Goal: Use online tool/utility

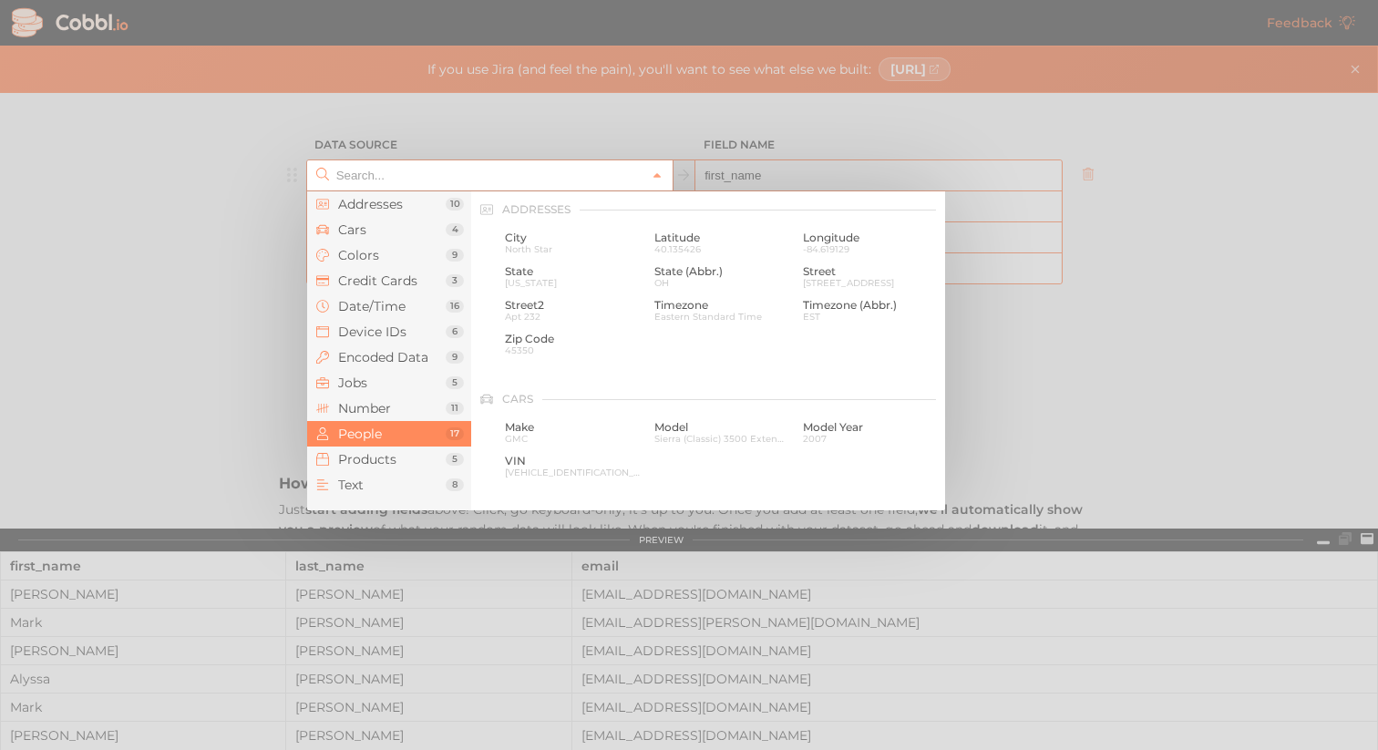
scroll to position [1404, 0]
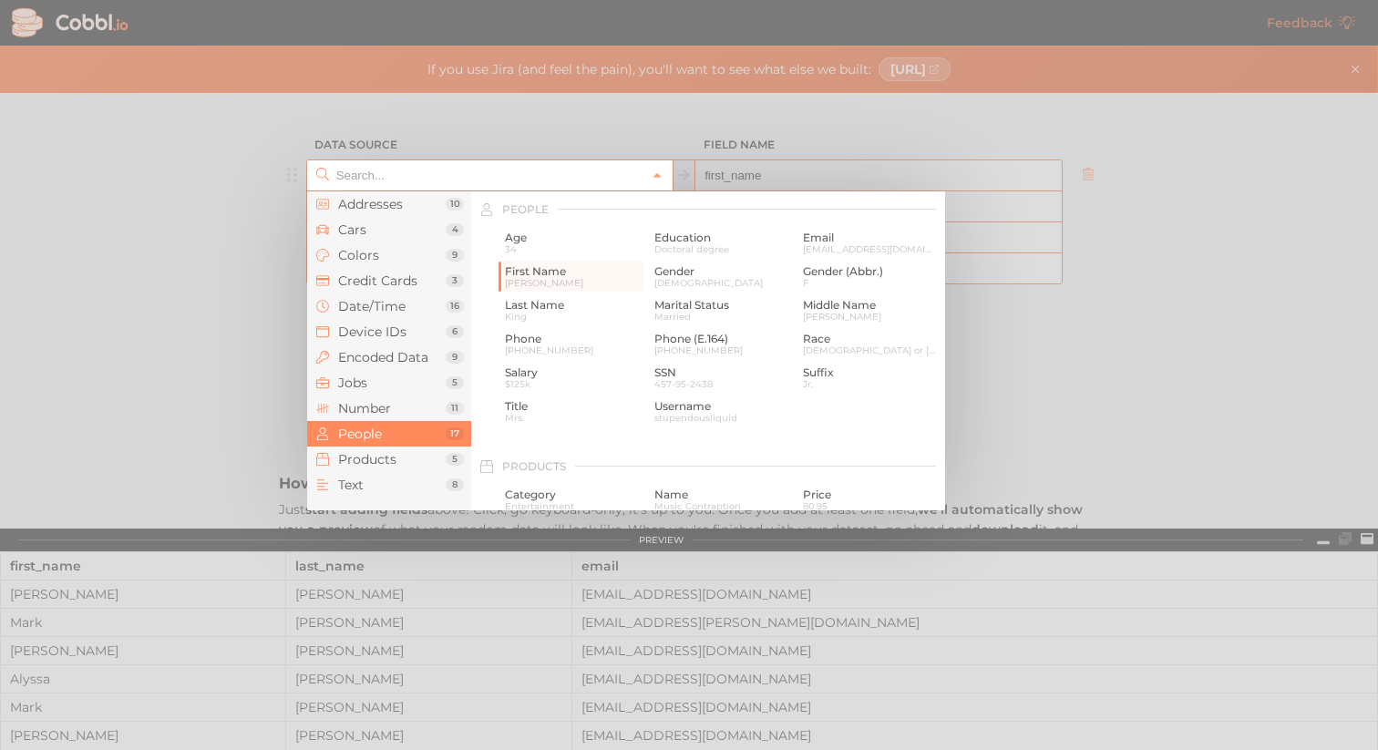
click at [452, 176] on input "text" at bounding box center [489, 175] width 315 height 30
click at [389, 227] on span "Cars" at bounding box center [392, 229] width 108 height 15
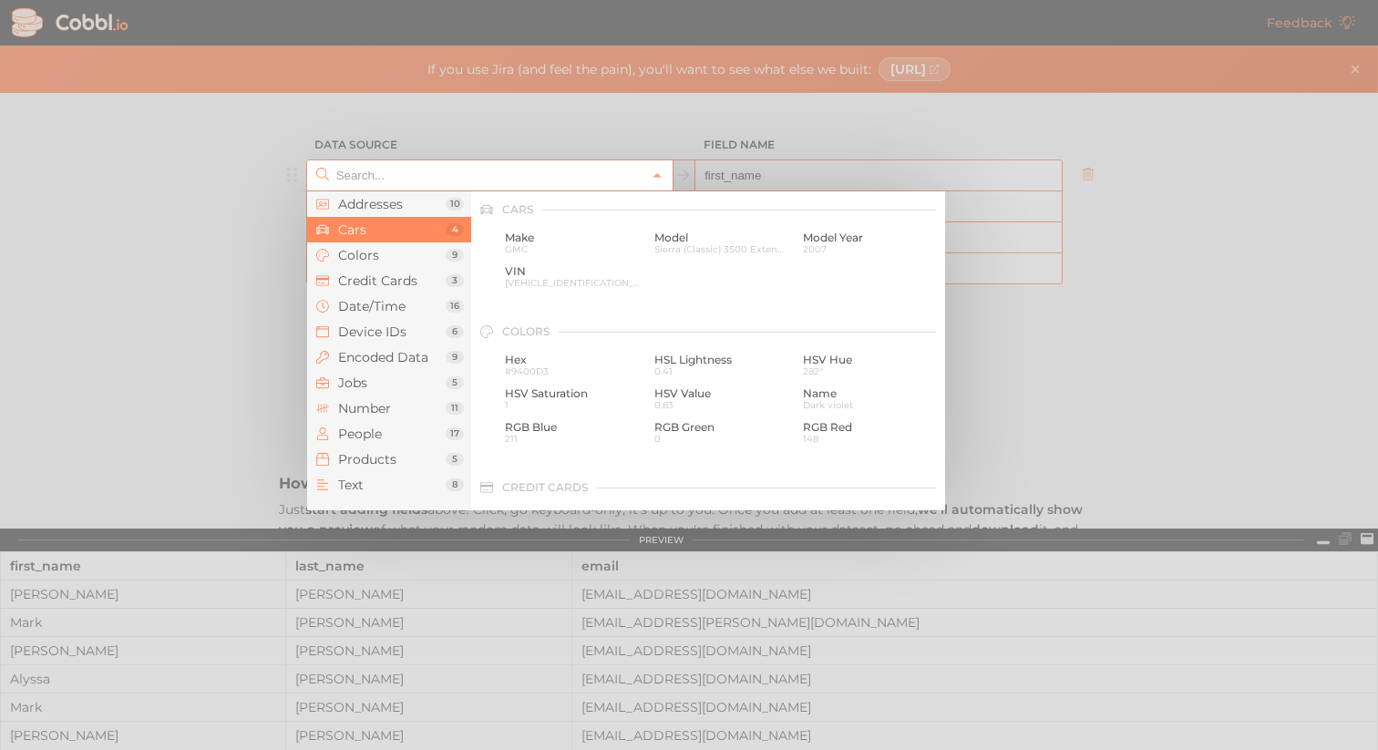
scroll to position [190, 0]
click at [696, 242] on span "Model" at bounding box center [723, 238] width 136 height 13
type input "Cars › Model"
type input "model"
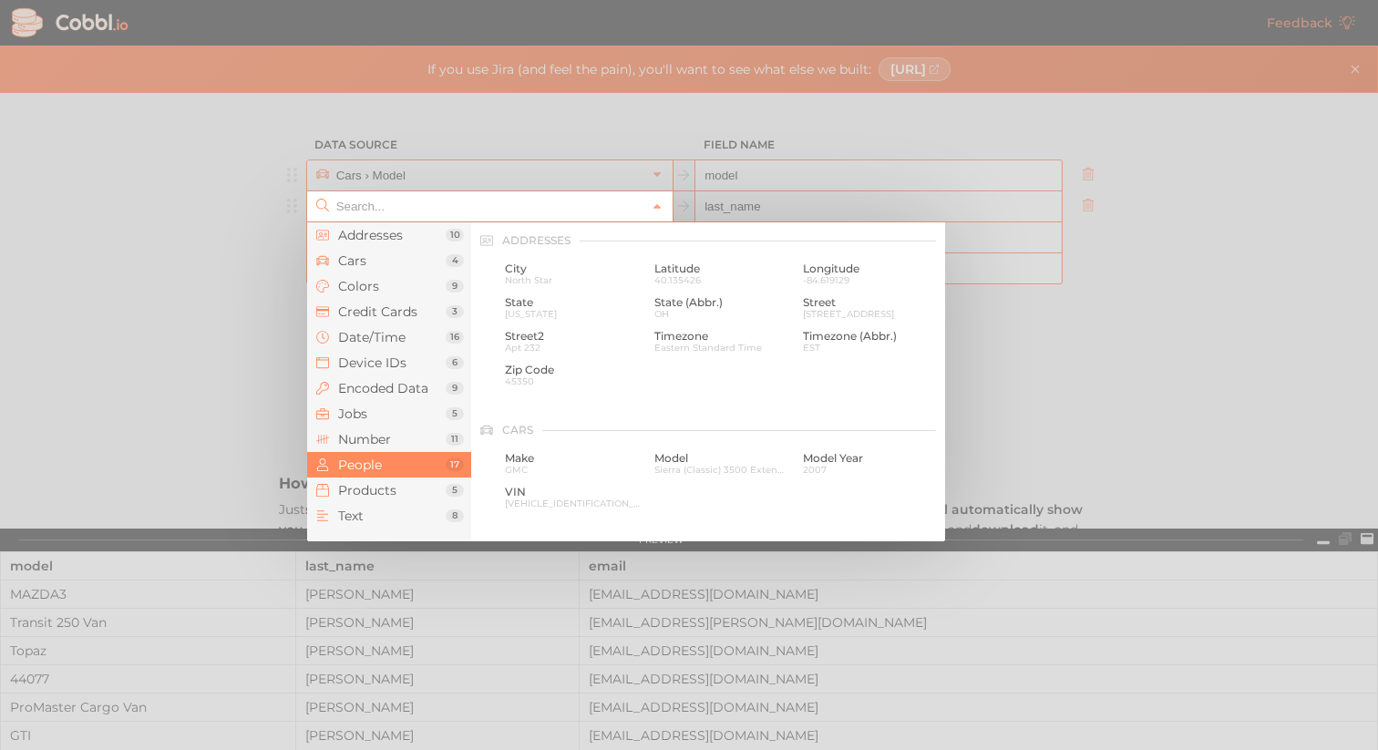
scroll to position [1404, 0]
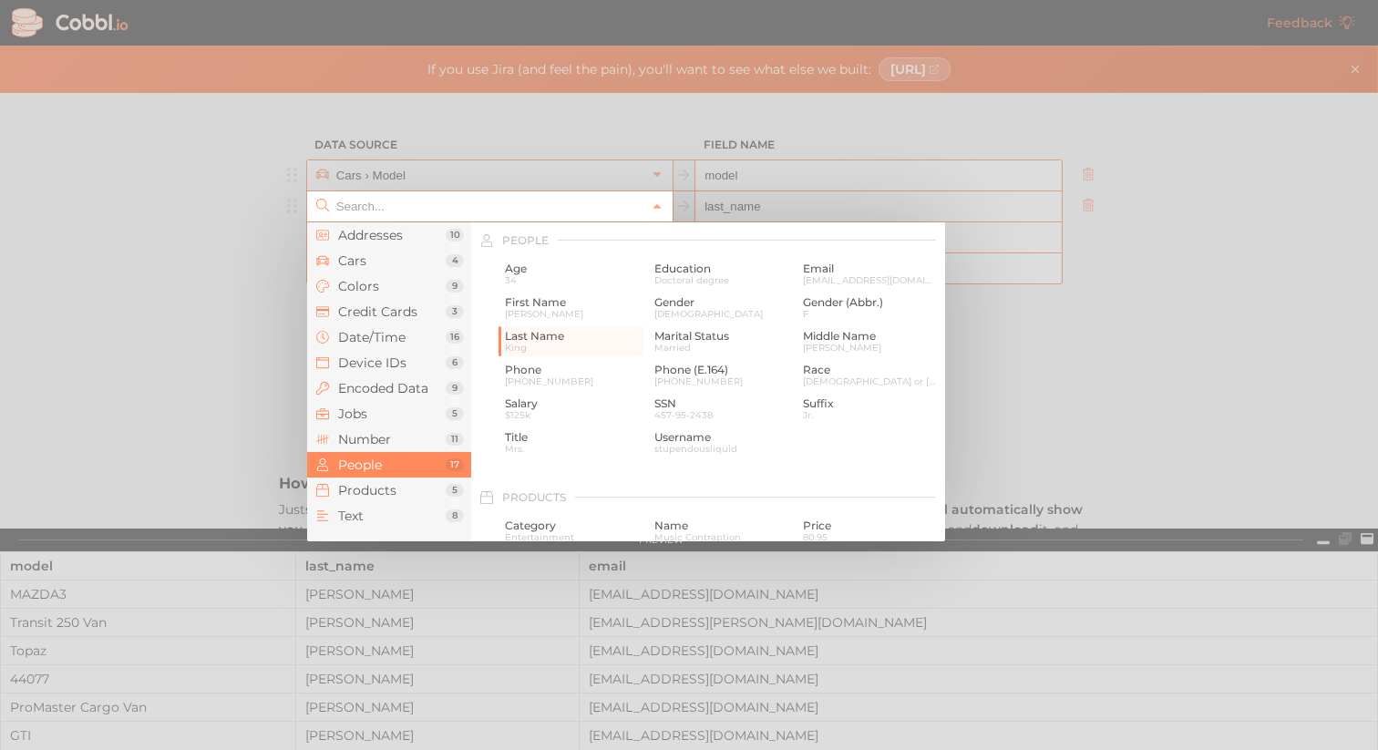
click at [616, 204] on input "text" at bounding box center [489, 206] width 315 height 30
click at [407, 258] on span "Cars" at bounding box center [392, 260] width 108 height 15
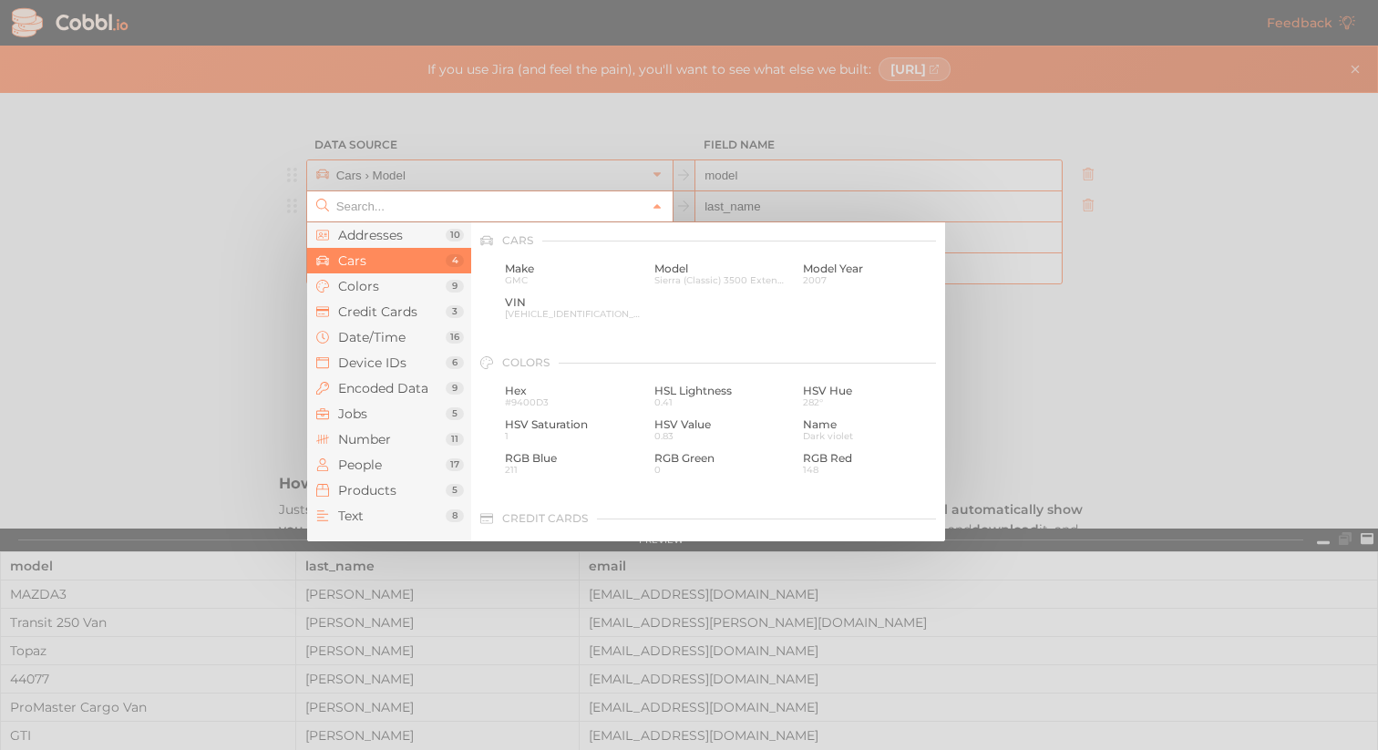
scroll to position [190, 0]
click at [820, 419] on span "Name" at bounding box center [871, 424] width 136 height 13
type input "Colors › Name"
type input "color"
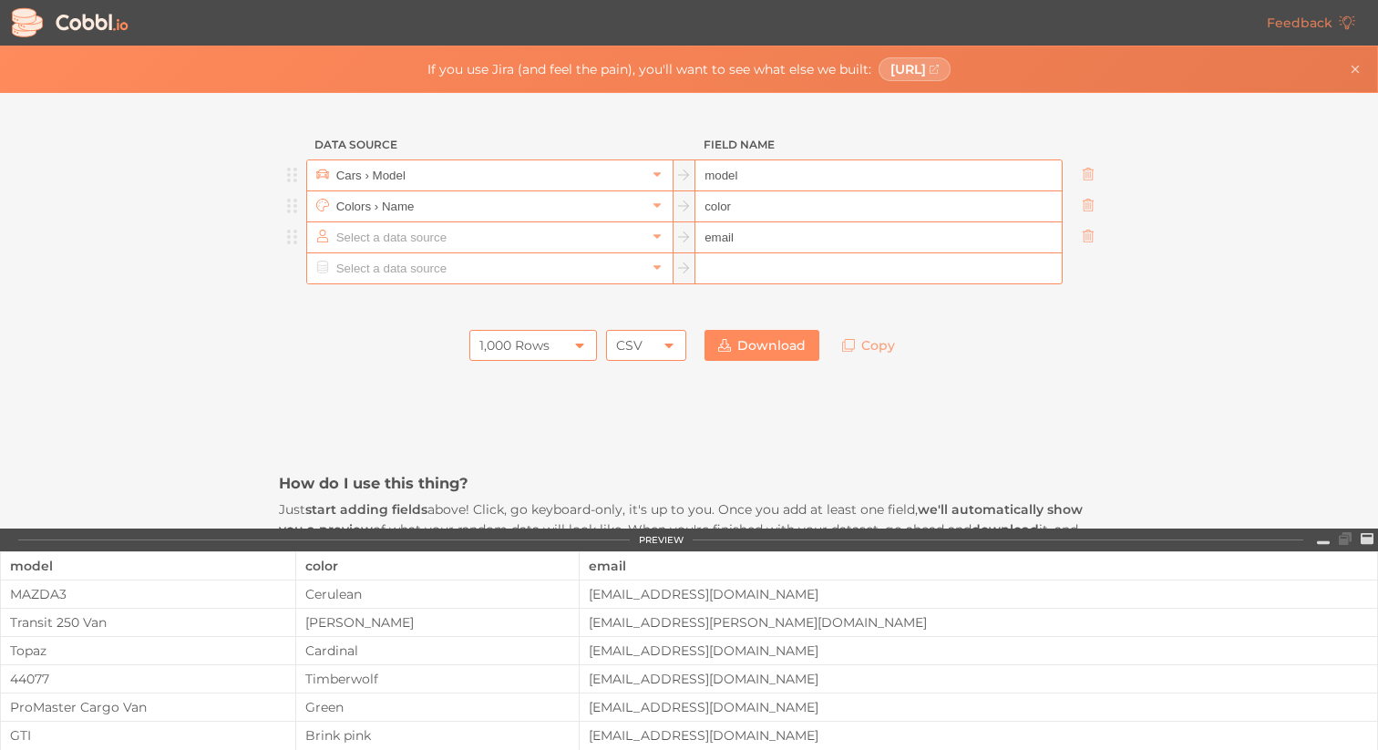
click at [532, 242] on input "text" at bounding box center [489, 237] width 315 height 30
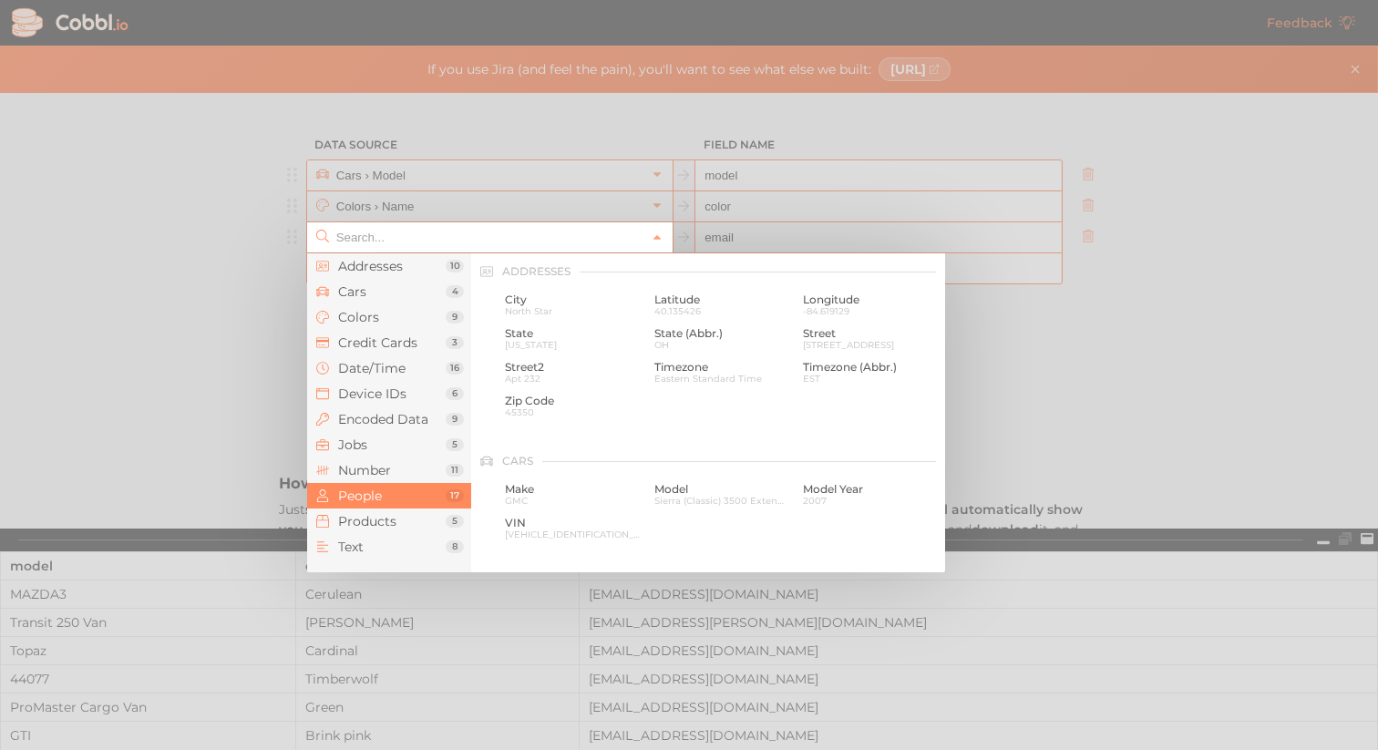
scroll to position [1404, 0]
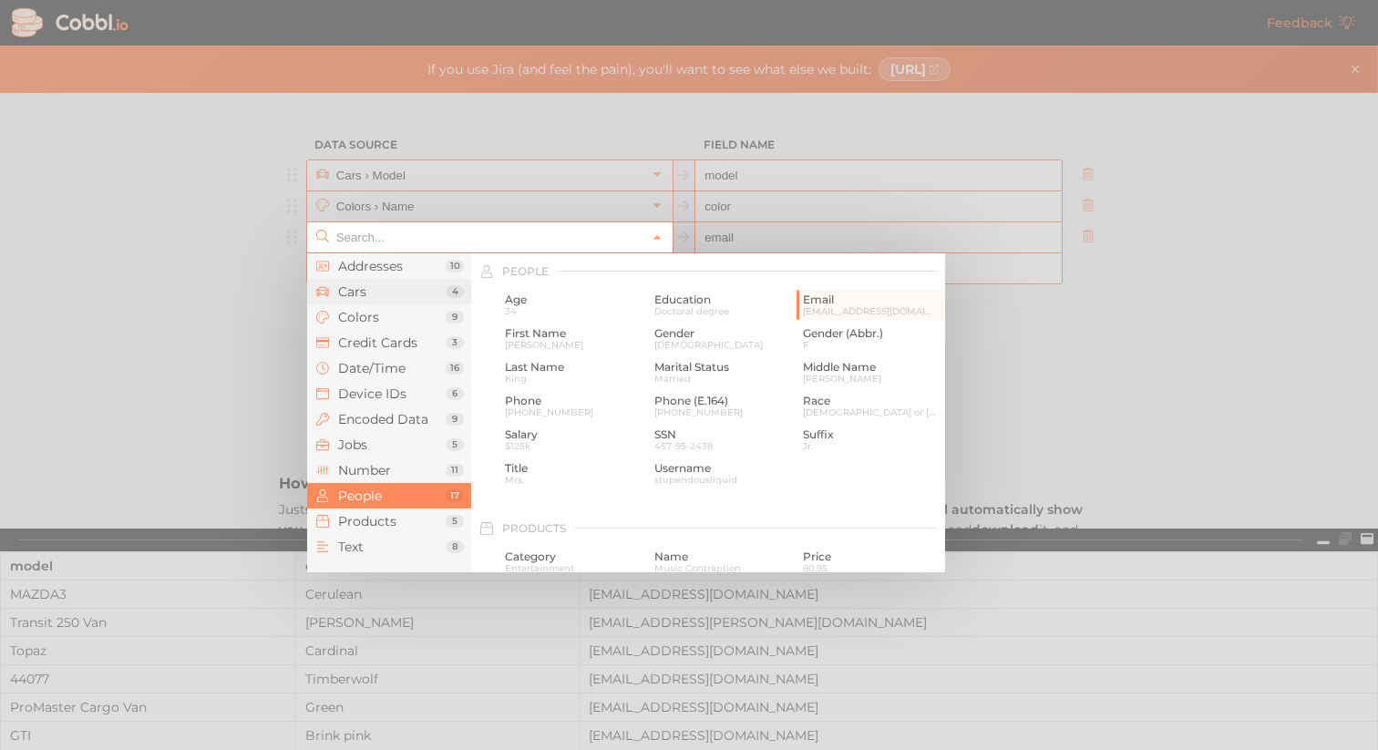
click at [386, 289] on span "Cars" at bounding box center [392, 291] width 108 height 15
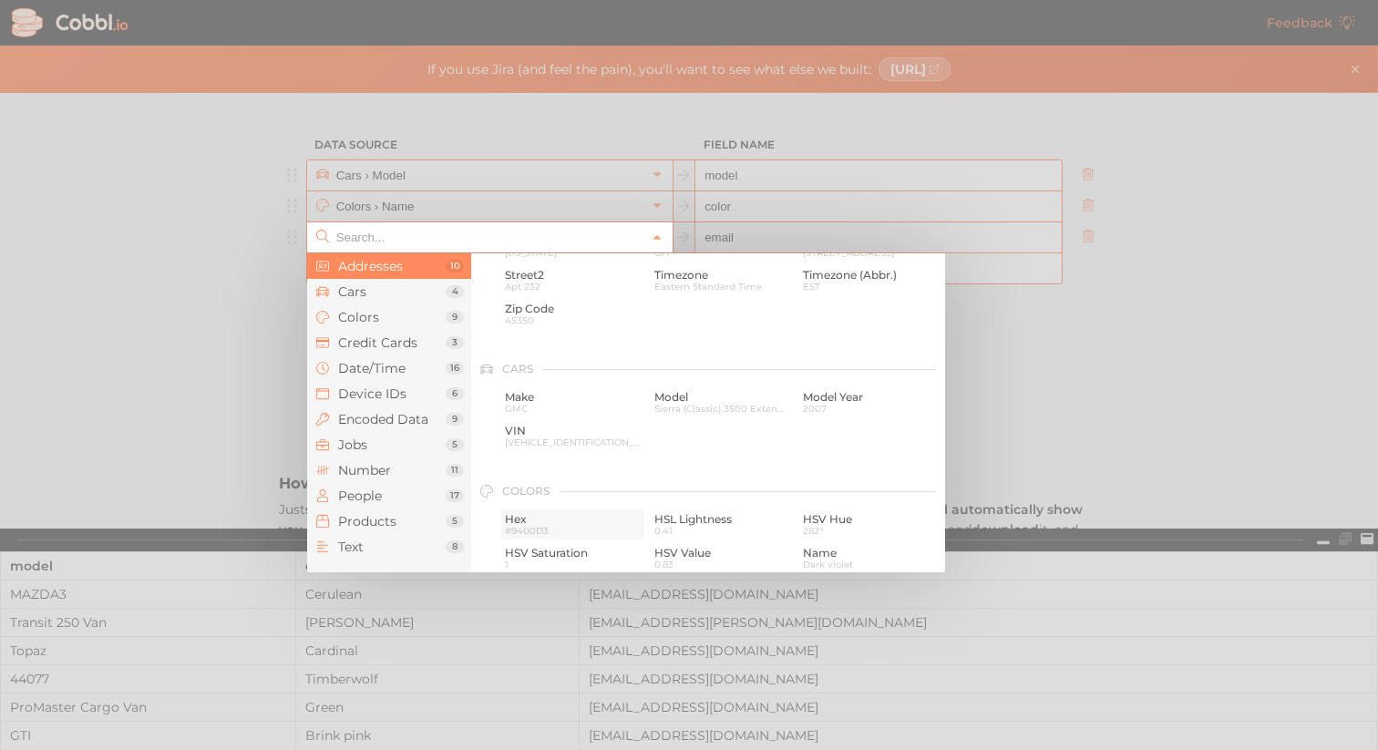
scroll to position [88, 0]
click at [395, 287] on span "Cars" at bounding box center [392, 291] width 108 height 15
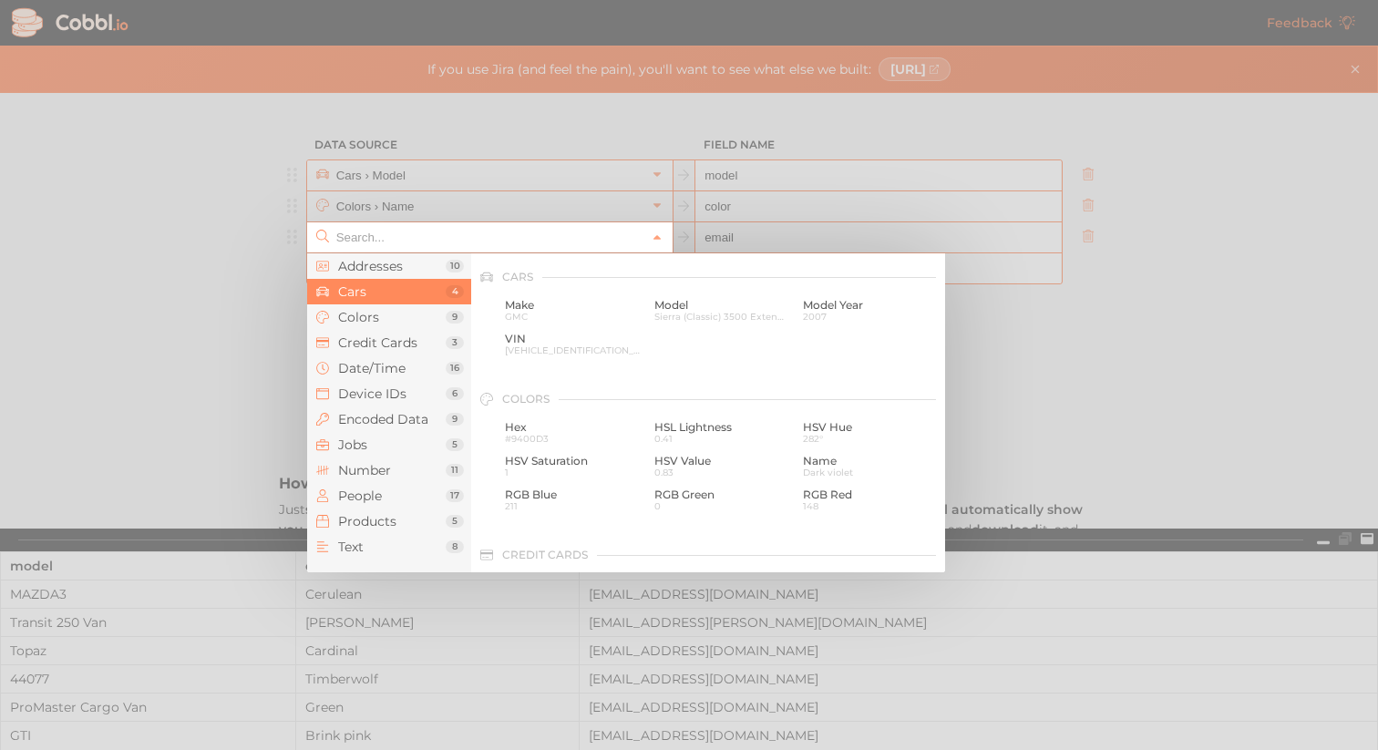
scroll to position [190, 0]
click at [851, 299] on span "Model Year" at bounding box center [871, 300] width 136 height 13
type input "Cars › Model Year"
type input "model_year"
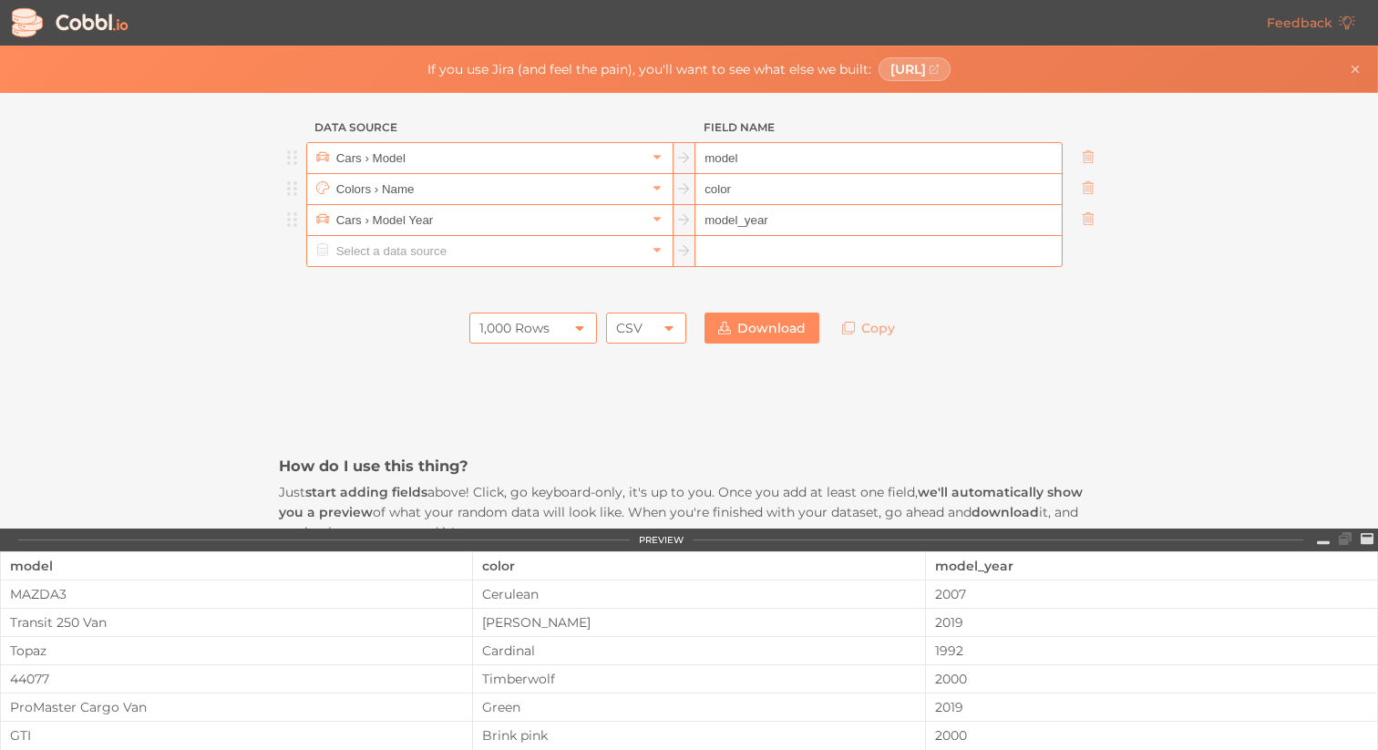
scroll to position [0, 0]
